Goal: Check status: Check status

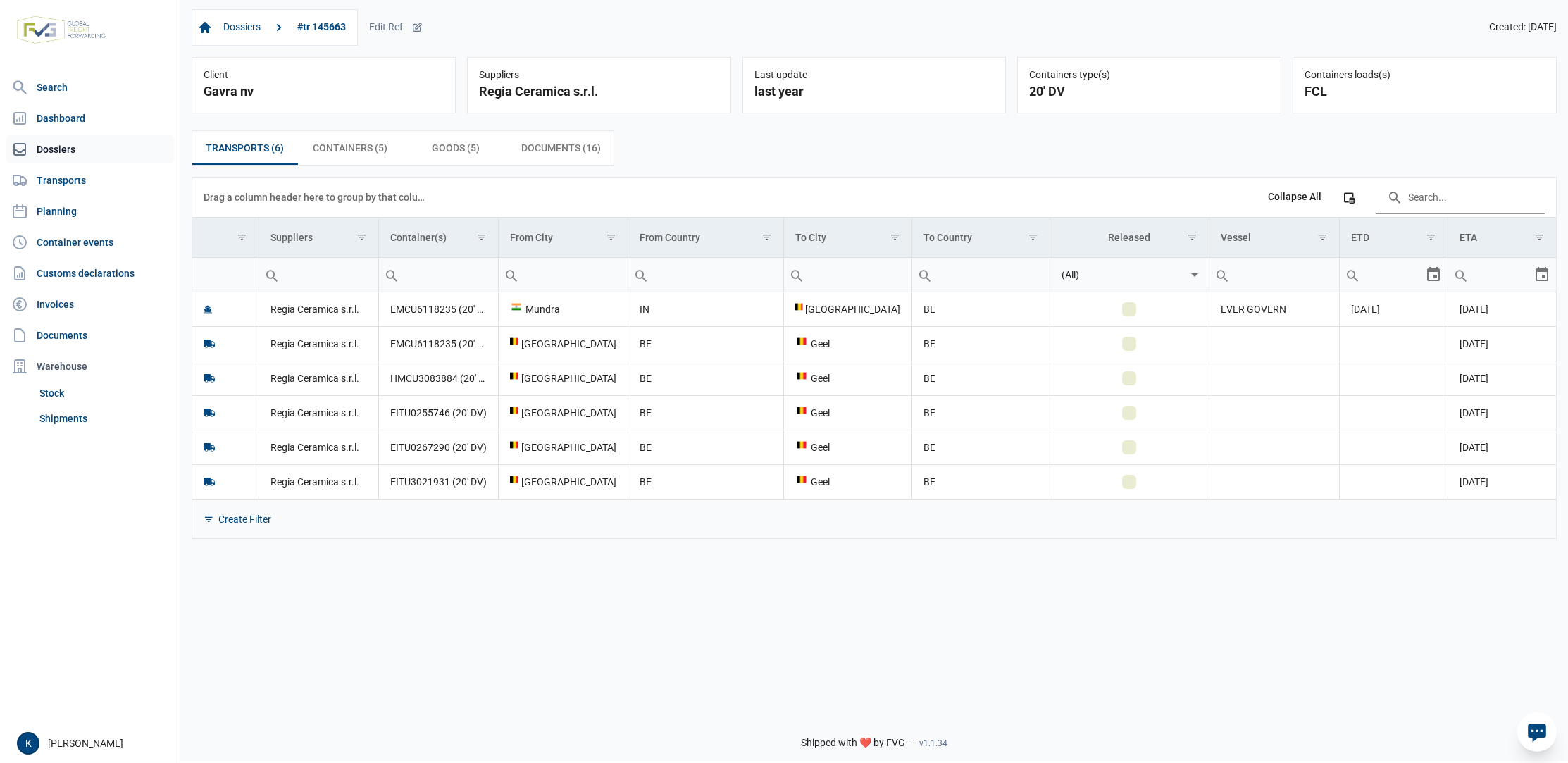
click at [58, 157] on link "Dossiers" at bounding box center [90, 149] width 168 height 28
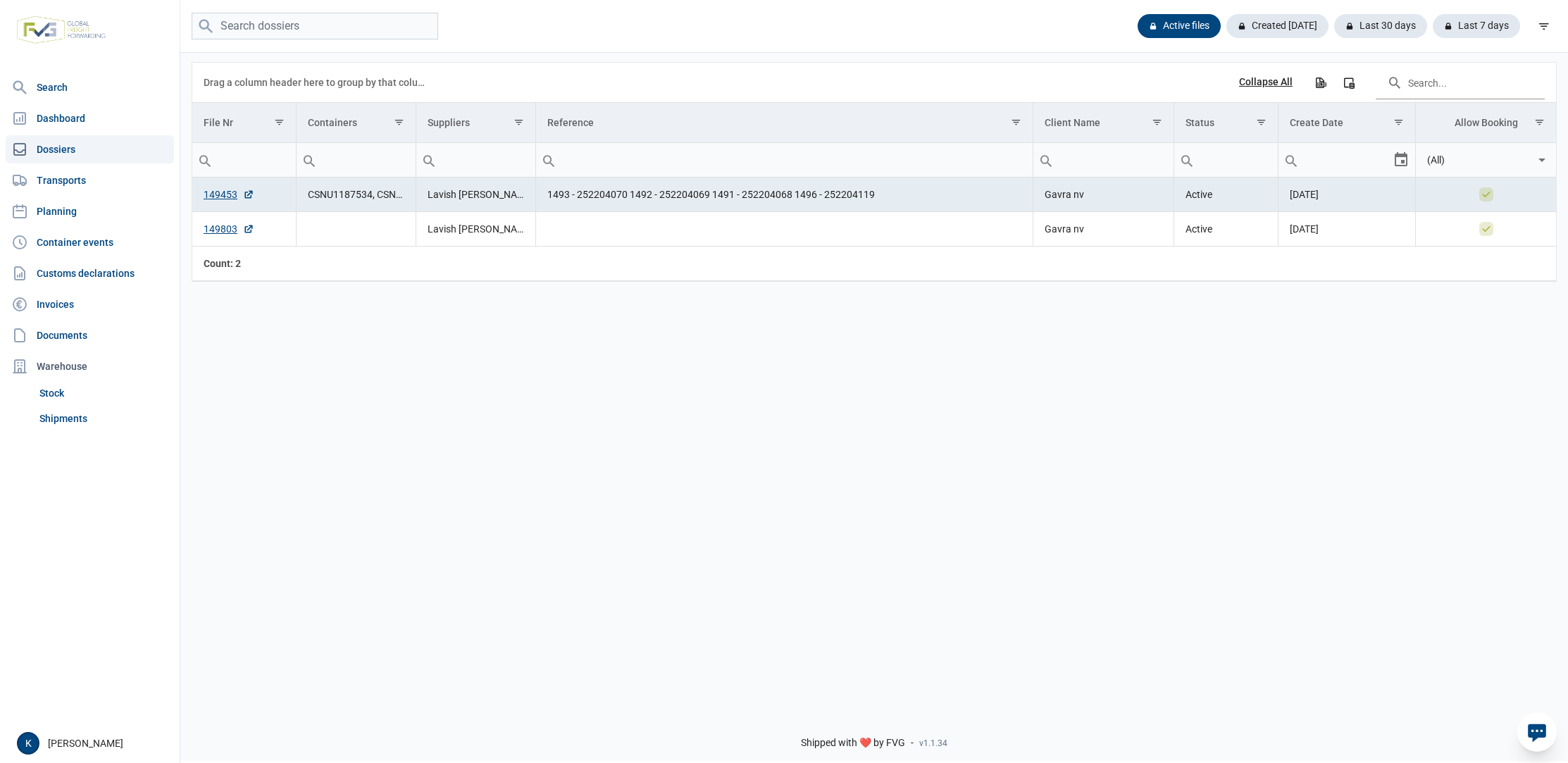
click at [482, 195] on td "Lavish [PERSON_NAME] Pvt. Ltd." at bounding box center [476, 195] width 120 height 34
click at [222, 196] on link "149453" at bounding box center [229, 194] width 51 height 14
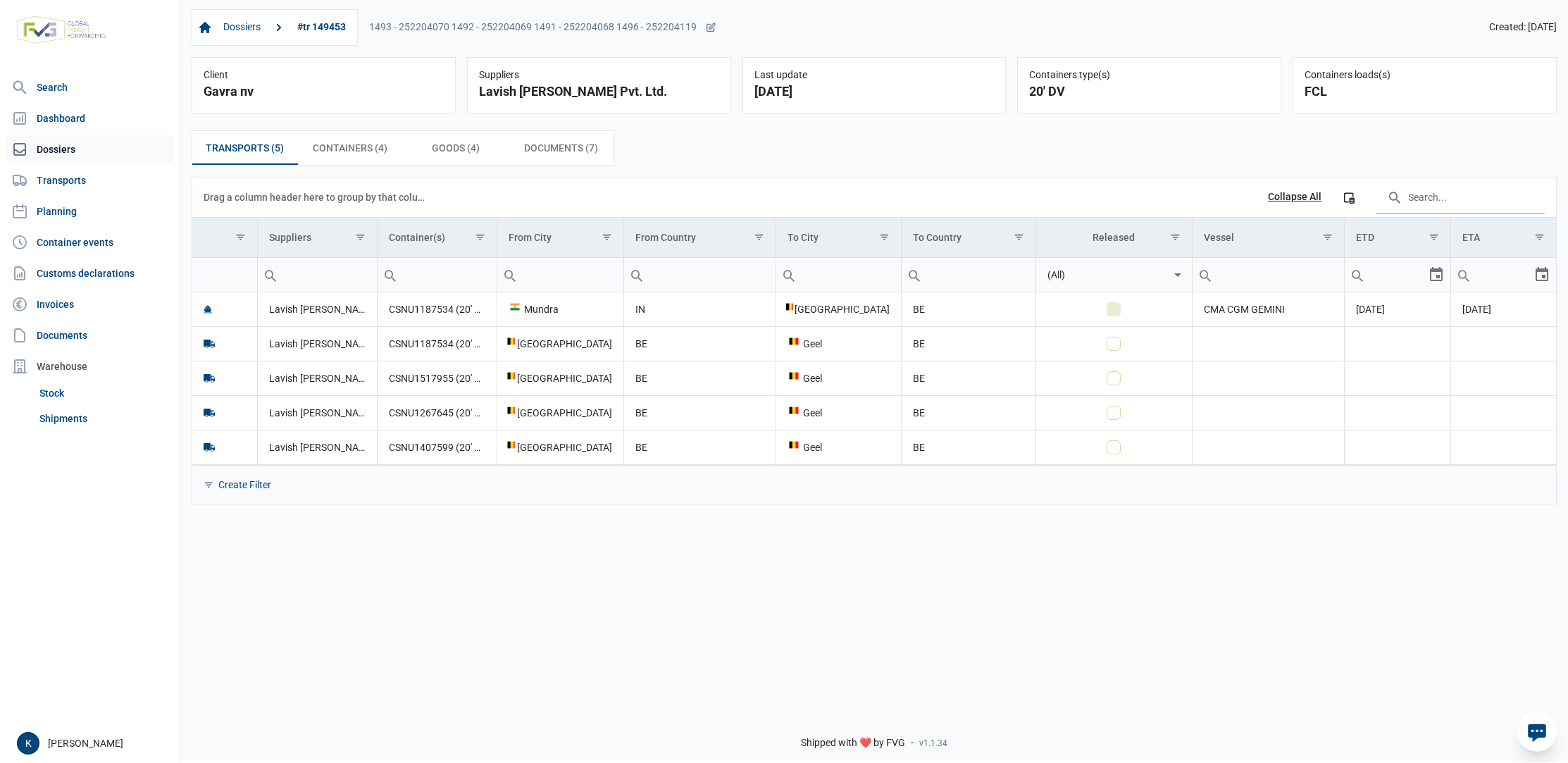
click at [77, 149] on link "Dossiers" at bounding box center [90, 149] width 168 height 28
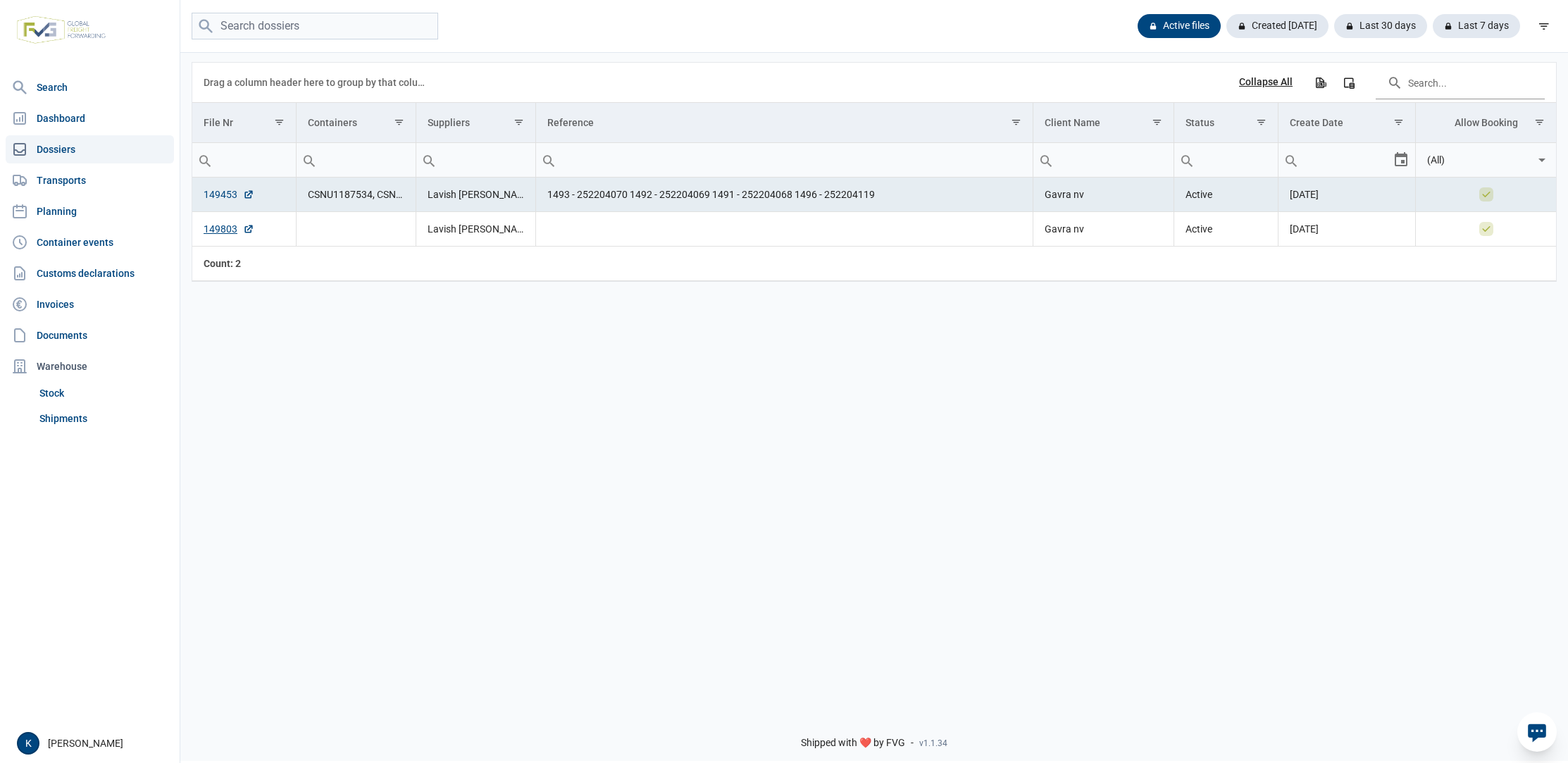
click at [224, 195] on link "149453" at bounding box center [229, 194] width 51 height 14
